Goal: Task Accomplishment & Management: Complete application form

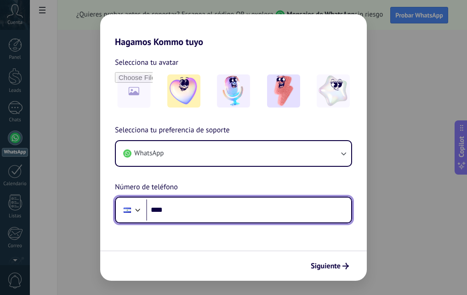
click at [200, 203] on input "****" at bounding box center [248, 209] width 205 height 21
type input "**********"
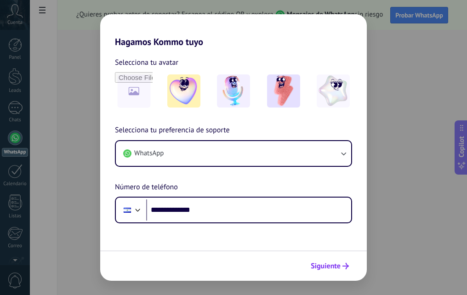
click at [333, 266] on span "Siguiente" at bounding box center [325, 266] width 30 height 6
